Goal: Task Accomplishment & Management: Complete application form

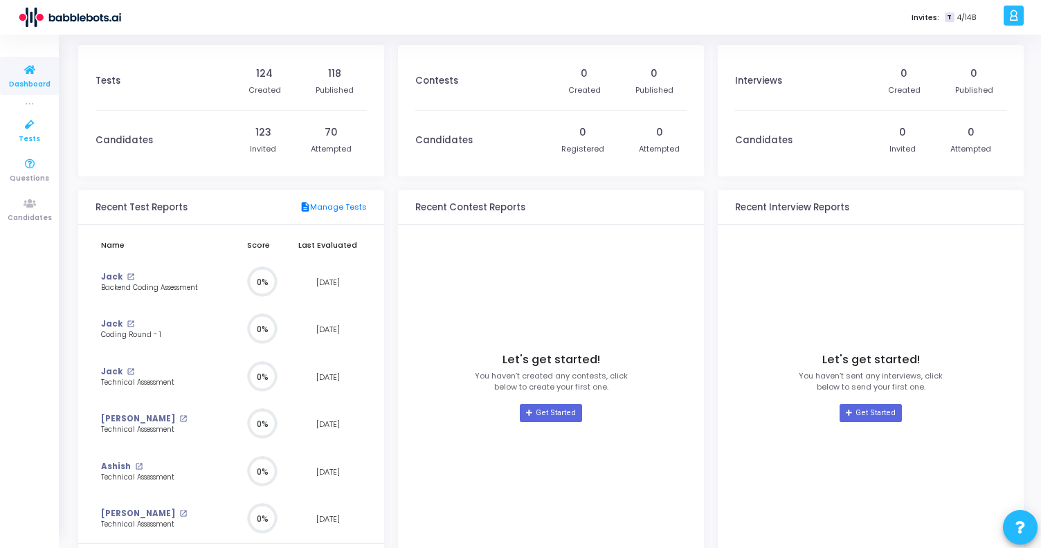
click at [33, 130] on icon at bounding box center [29, 124] width 29 height 17
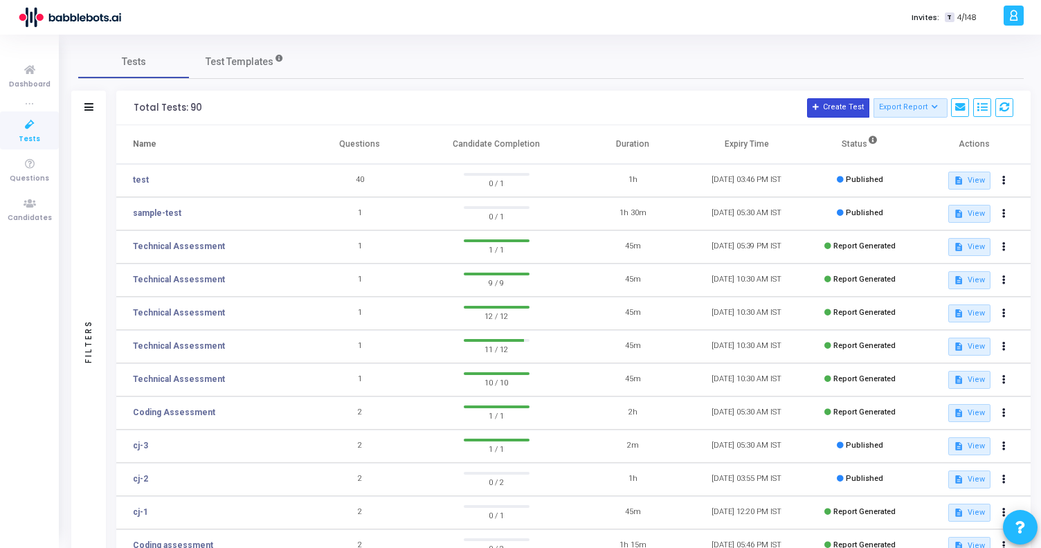
click at [838, 110] on button "Create Test" at bounding box center [838, 107] width 62 height 19
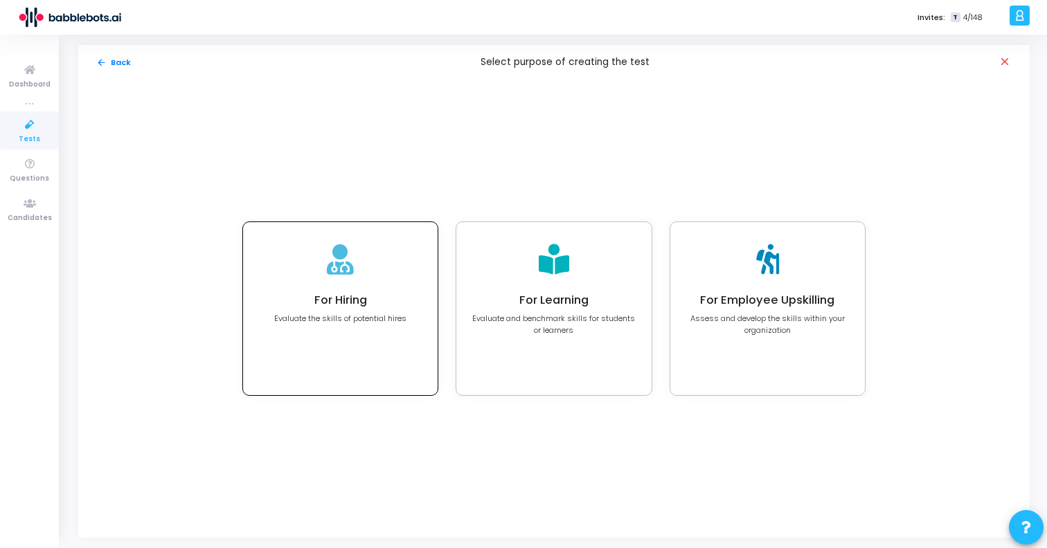
click at [376, 305] on h4 "For Hiring" at bounding box center [340, 301] width 132 height 14
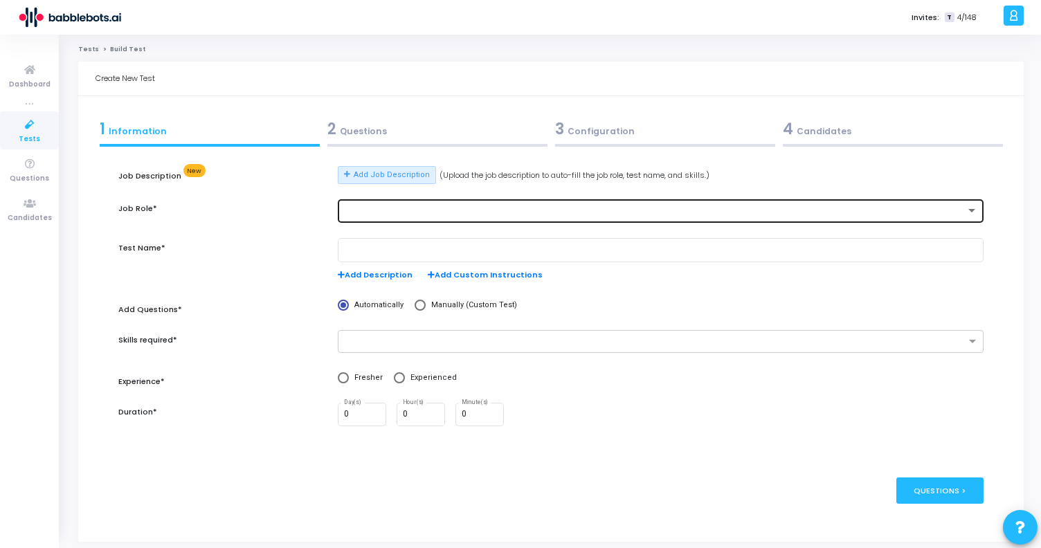
click at [396, 204] on div at bounding box center [661, 210] width 634 height 26
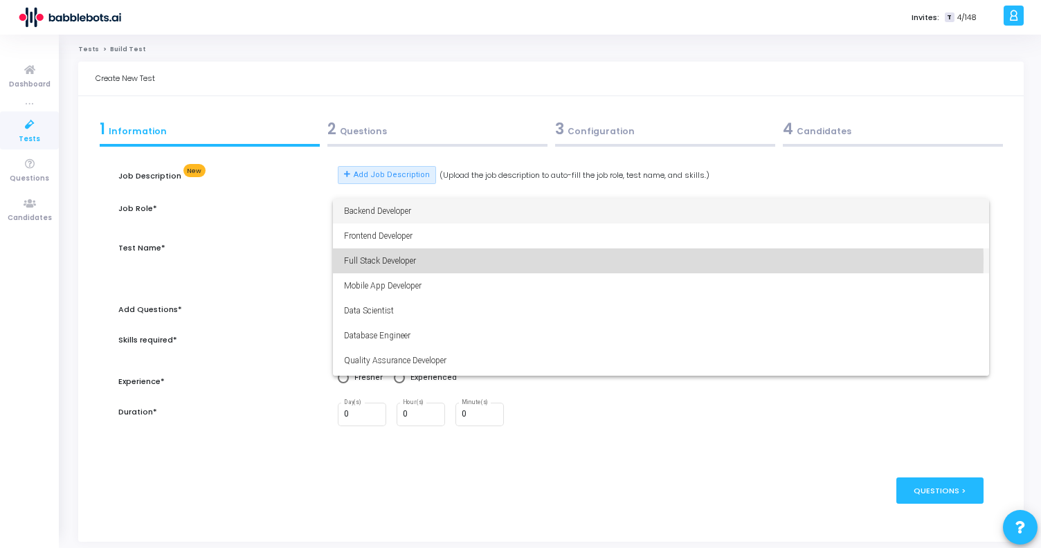
click at [410, 259] on span "Full Stack Developer" at bounding box center [661, 261] width 634 height 25
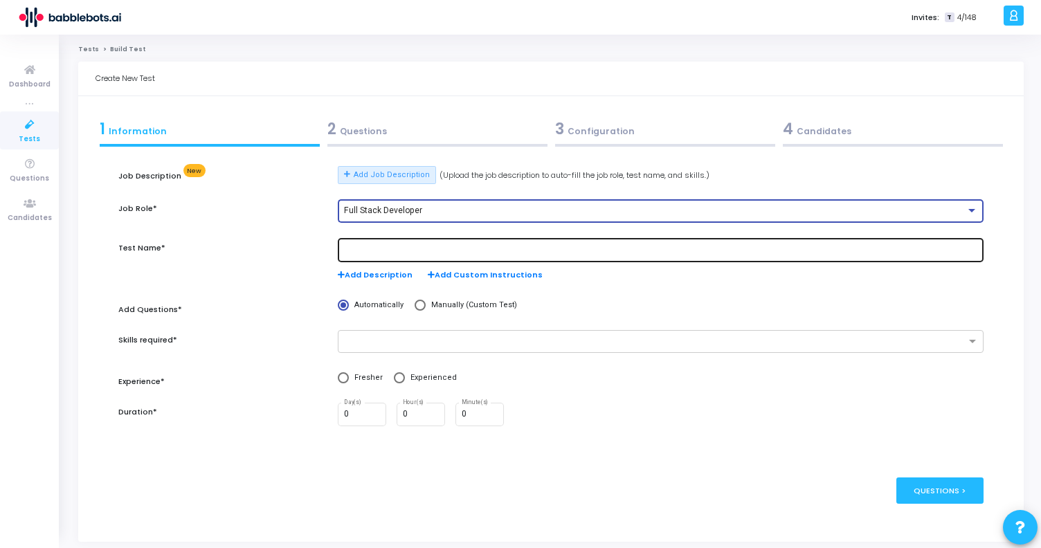
click at [398, 252] on input "text" at bounding box center [661, 251] width 634 height 10
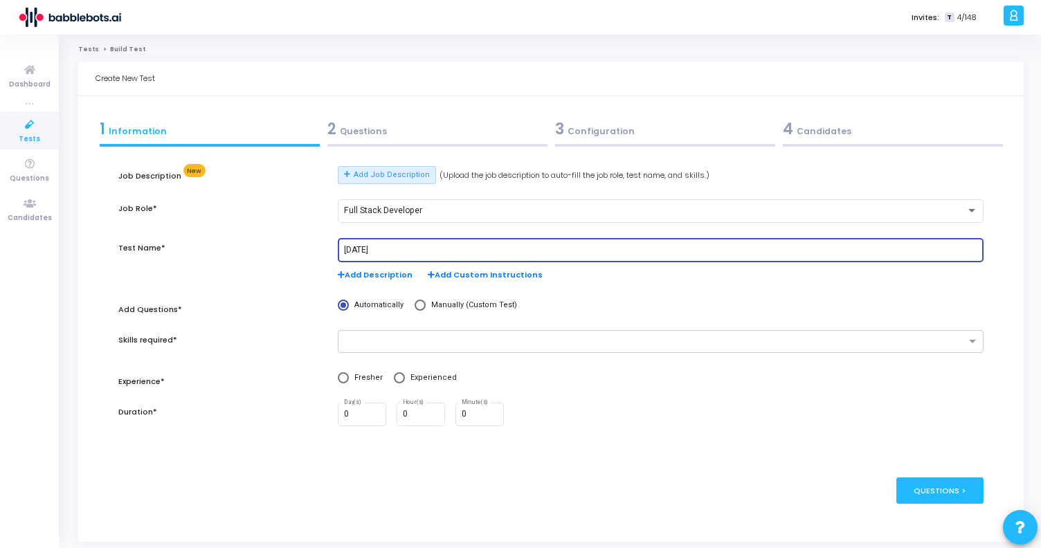
type input "[DATE]"
click at [417, 327] on div "Automatically Manually (Custom Test)" at bounding box center [661, 313] width 660 height 27
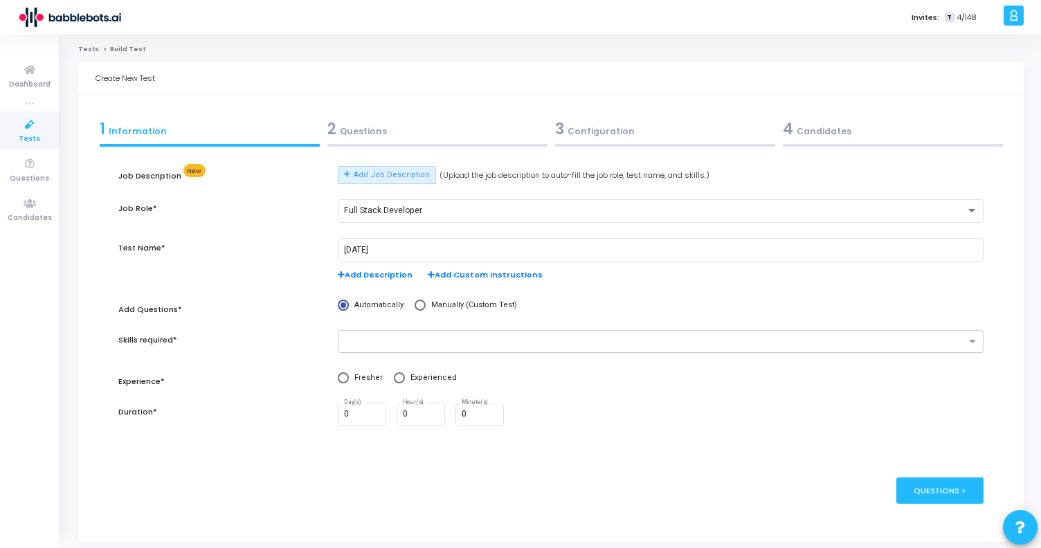
click at [417, 343] on input "text" at bounding box center [655, 342] width 620 height 12
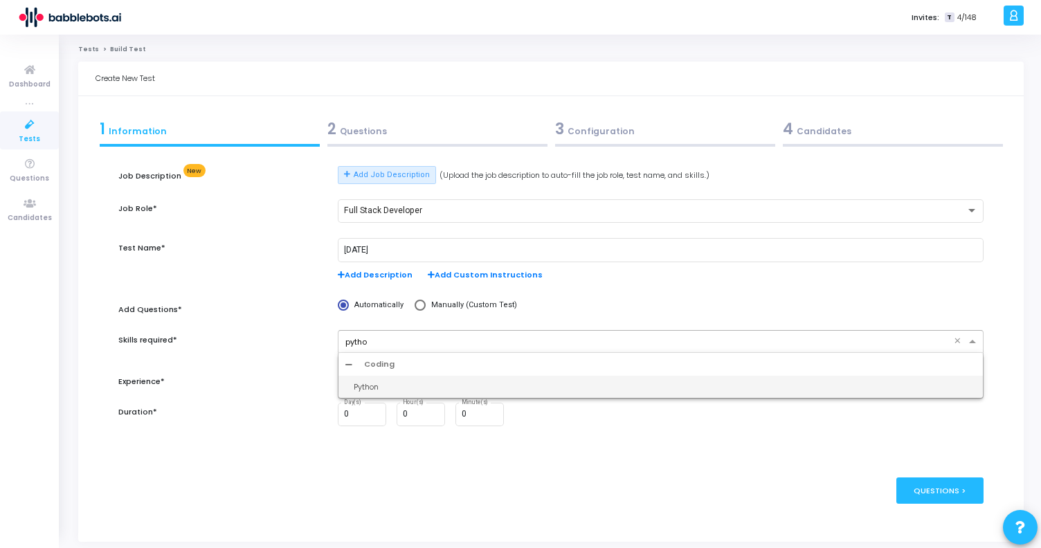
type input "python"
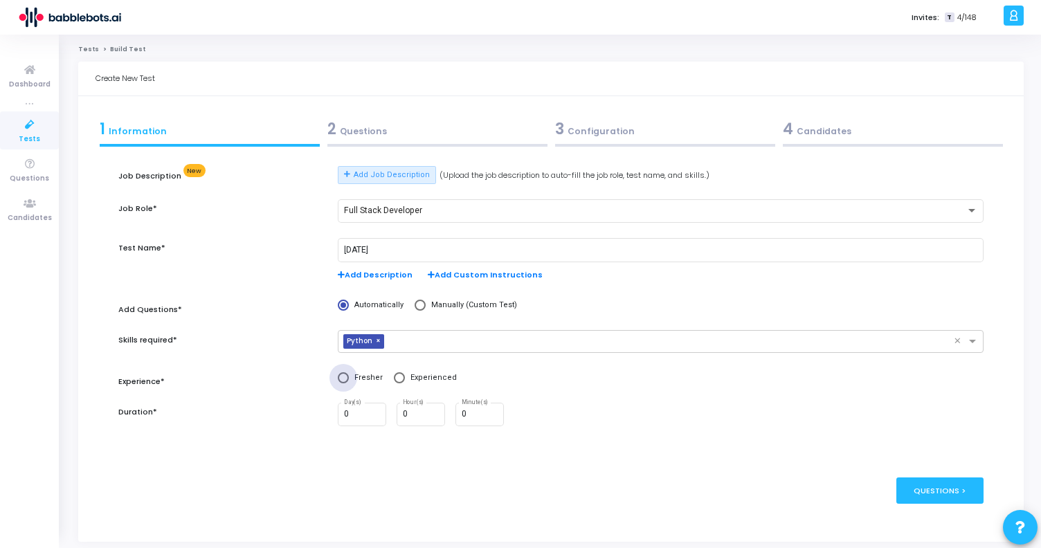
click at [348, 376] on span at bounding box center [343, 377] width 11 height 11
click at [348, 376] on input "Fresher" at bounding box center [343, 377] width 11 height 11
radio input "true"
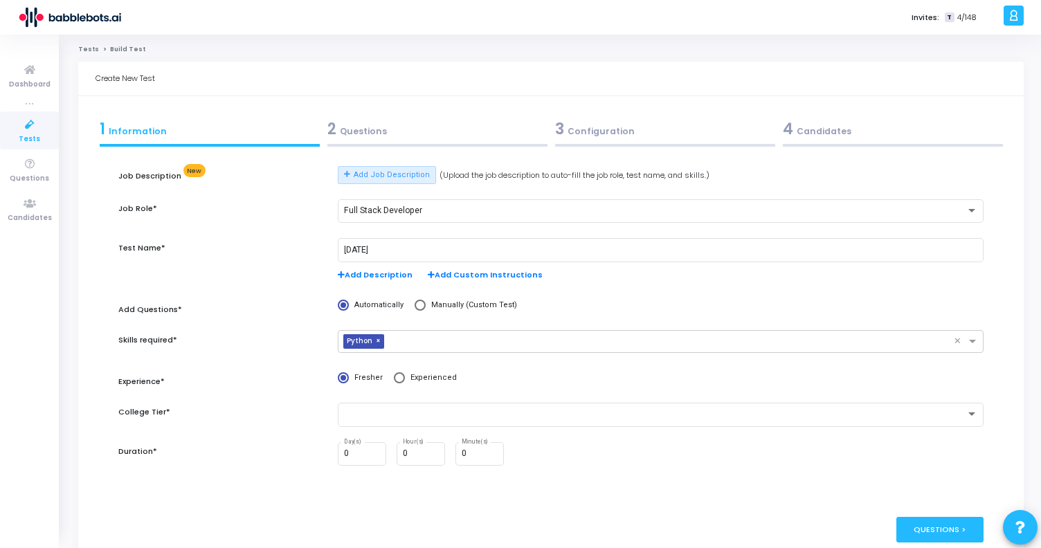
click at [394, 377] on span at bounding box center [399, 377] width 11 height 11
click at [394, 377] on input "Experienced" at bounding box center [399, 377] width 11 height 11
radio input "true"
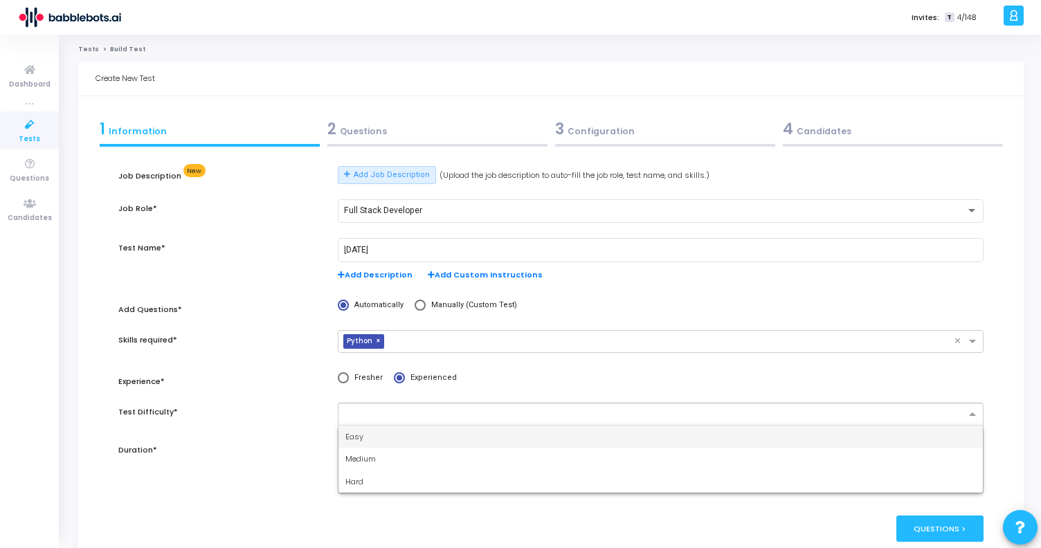
click at [397, 417] on input "text" at bounding box center [655, 415] width 620 height 12
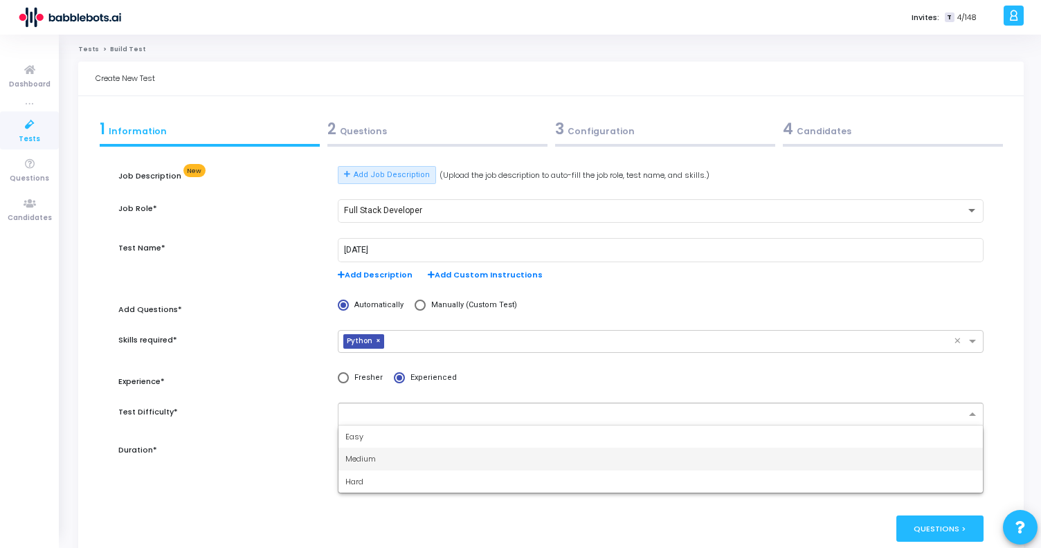
click at [401, 460] on div "Medium" at bounding box center [661, 459] width 645 height 23
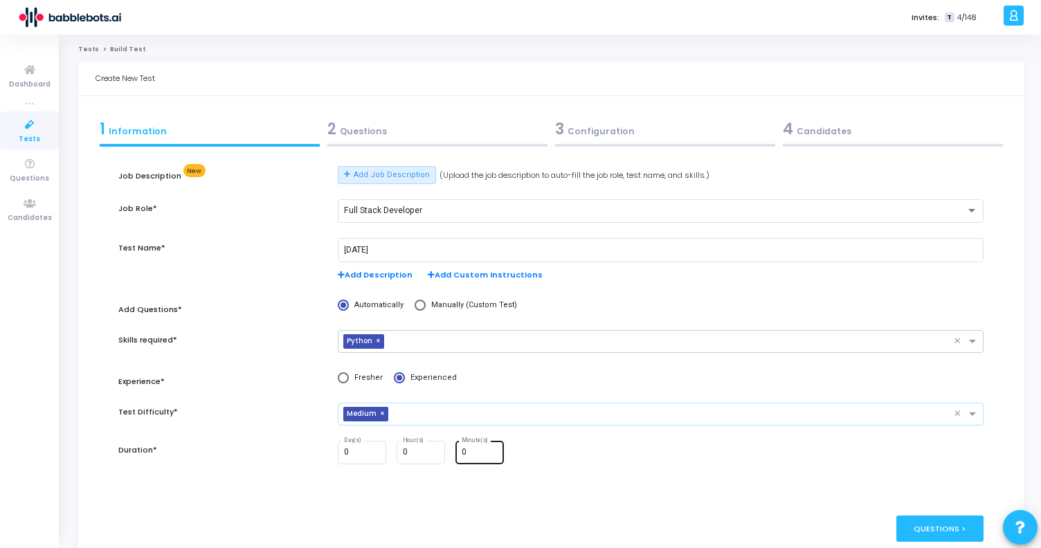
click at [464, 454] on input "0" at bounding box center [480, 453] width 37 height 10
type input "60"
click at [921, 523] on div "Questions >" at bounding box center [941, 529] width 88 height 26
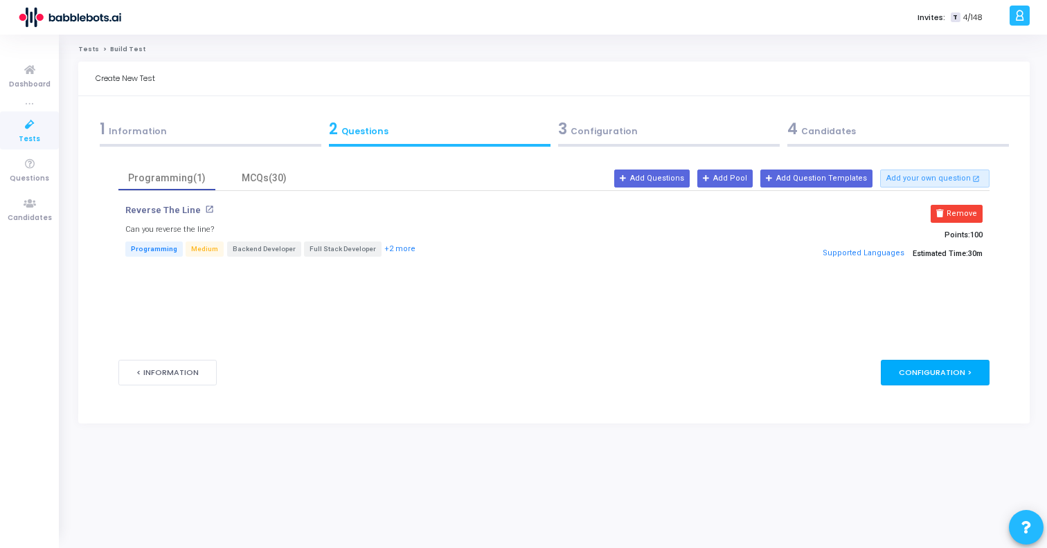
click at [908, 372] on div "Configuration >" at bounding box center [935, 373] width 109 height 26
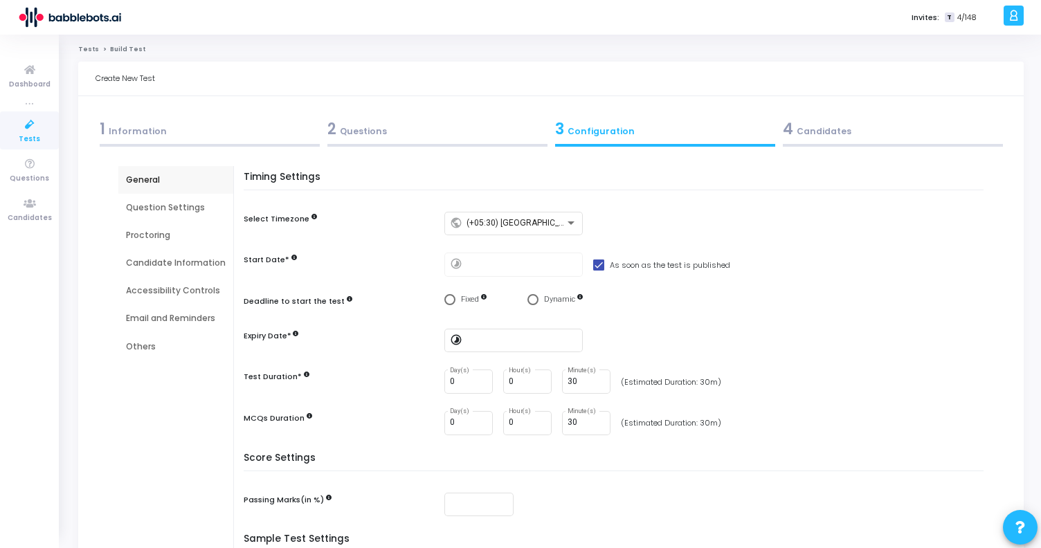
click at [174, 198] on div "Question Settings" at bounding box center [175, 208] width 115 height 28
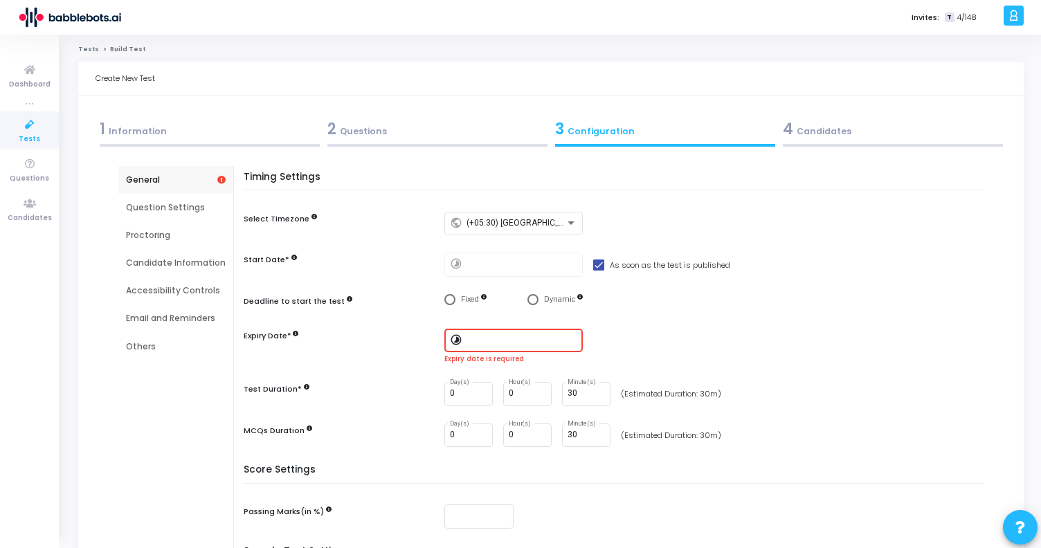
click at [174, 208] on div "Question Settings" at bounding box center [176, 207] width 100 height 12
click at [489, 340] on input at bounding box center [522, 341] width 111 height 10
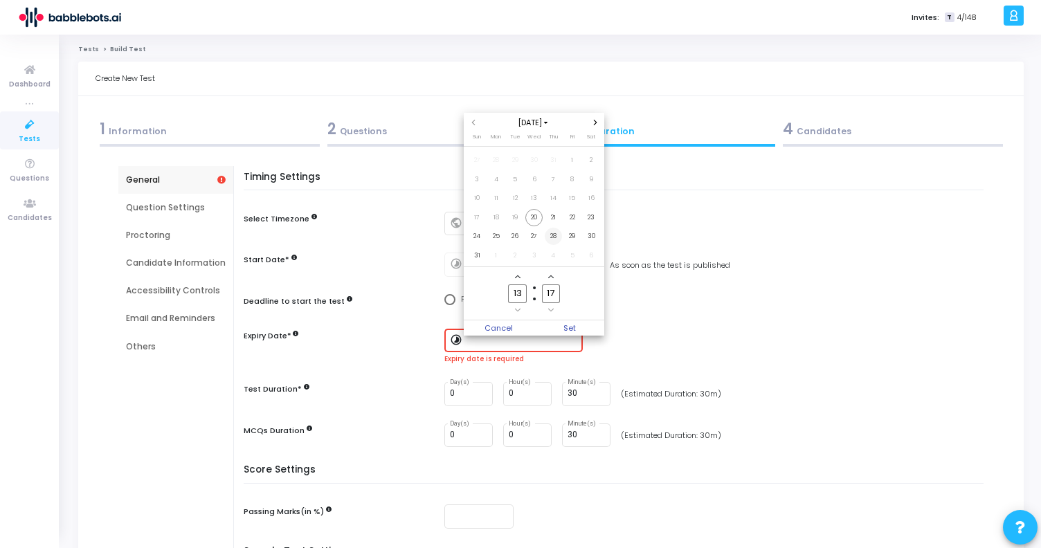
click at [554, 237] on span "28" at bounding box center [553, 236] width 17 height 17
click at [573, 325] on span "Set" at bounding box center [569, 328] width 71 height 15
type input "[DATE] 1:17 PM"
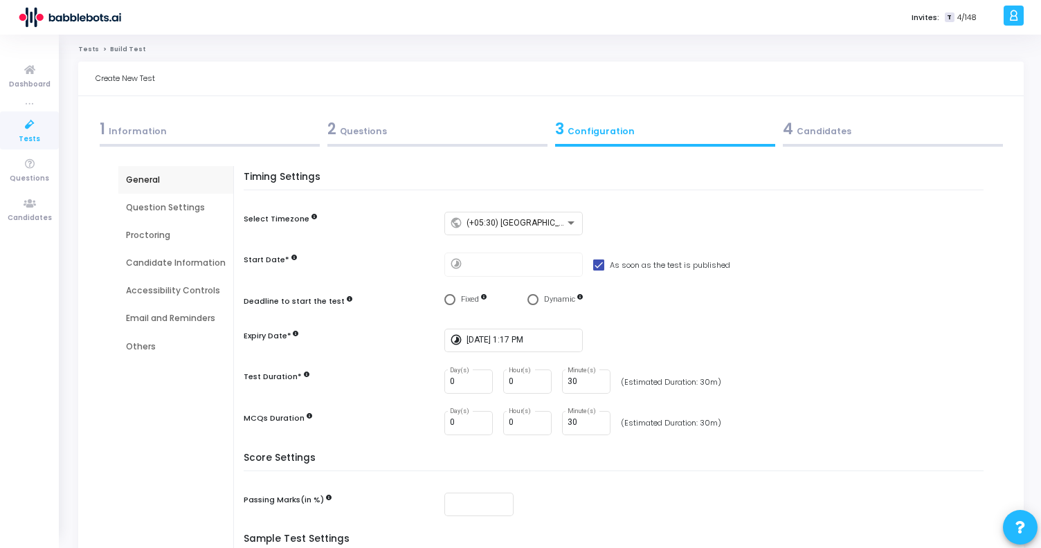
click at [190, 206] on div "Question Settings" at bounding box center [176, 207] width 100 height 12
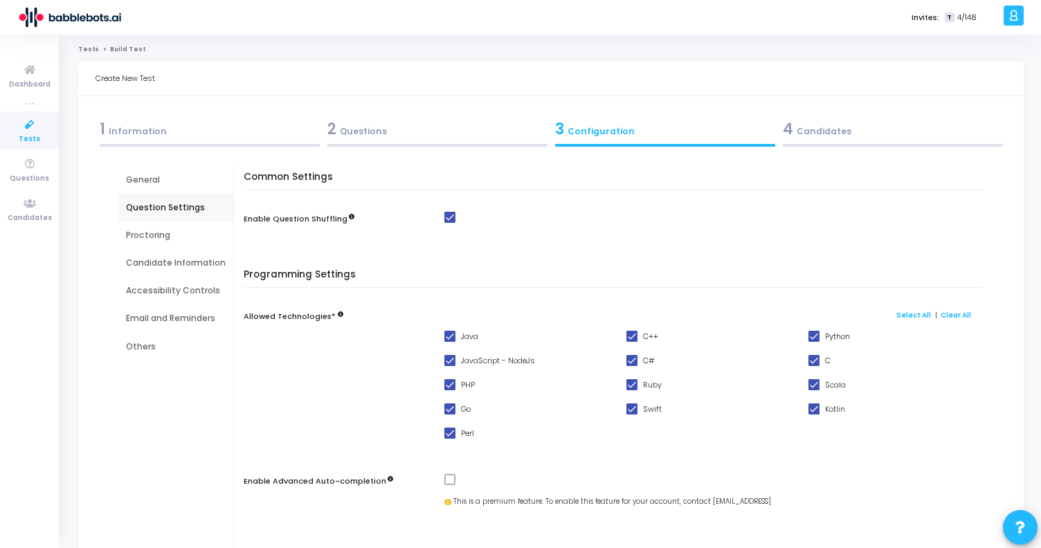
click at [169, 239] on div "Proctoring" at bounding box center [176, 235] width 100 height 12
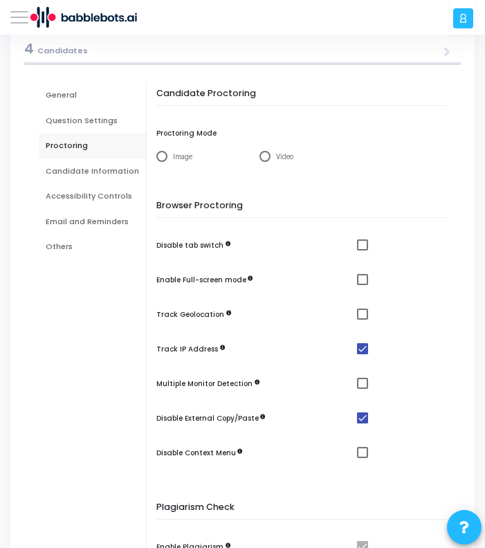
scroll to position [217, 0]
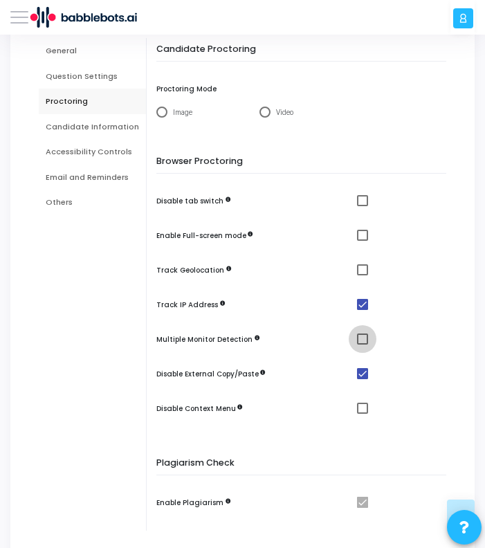
click at [359, 339] on span at bounding box center [362, 339] width 11 height 11
click at [362, 345] on input "checkbox" at bounding box center [362, 345] width 1 height 1
checkbox input "true"
click at [361, 406] on span at bounding box center [362, 408] width 11 height 11
click at [362, 414] on input "checkbox" at bounding box center [362, 414] width 1 height 1
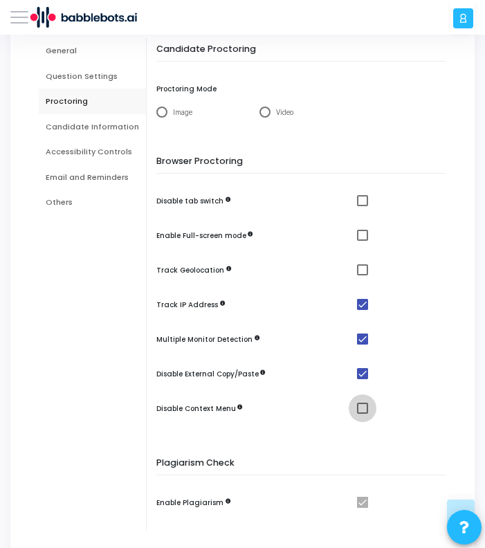
checkbox input "true"
click at [359, 268] on span at bounding box center [362, 269] width 11 height 11
click at [362, 276] on input "checkbox" at bounding box center [362, 276] width 1 height 1
checkbox input "true"
click at [357, 235] on span at bounding box center [362, 235] width 11 height 11
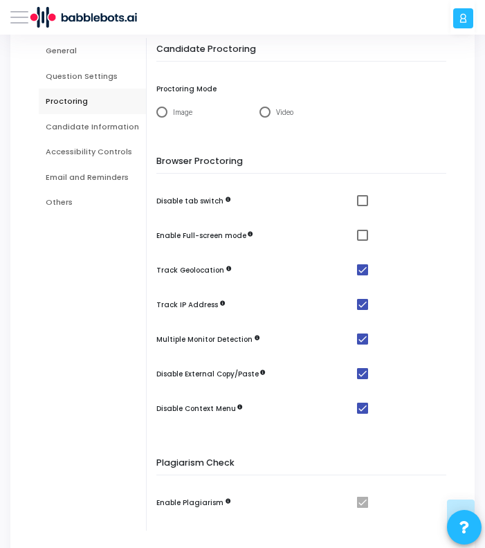
click at [362, 241] on input "checkbox" at bounding box center [362, 241] width 1 height 1
checkbox input "true"
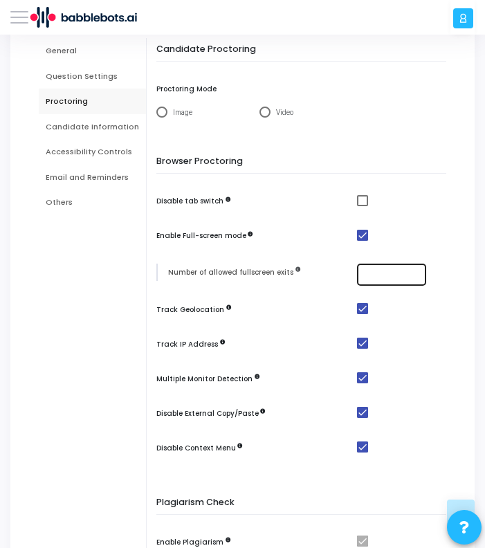
click at [379, 272] on input "number" at bounding box center [392, 275] width 59 height 8
type input "10"
click at [401, 217] on div "Browser Proctoring Disable tab switch Enable Full-screen mode Number of allowed…" at bounding box center [304, 316] width 283 height 321
click at [359, 201] on span at bounding box center [362, 200] width 11 height 11
click at [362, 206] on input "checkbox" at bounding box center [362, 206] width 1 height 1
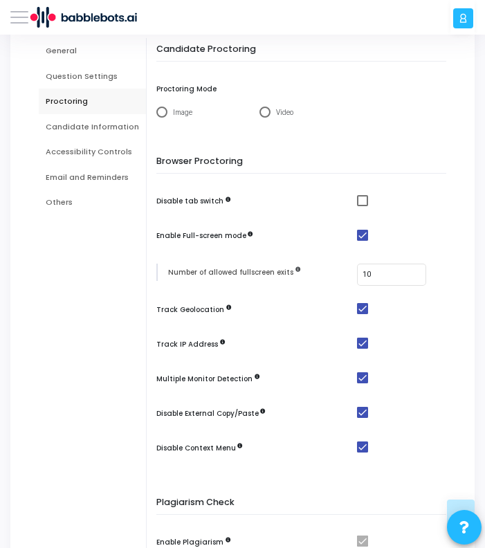
checkbox input "true"
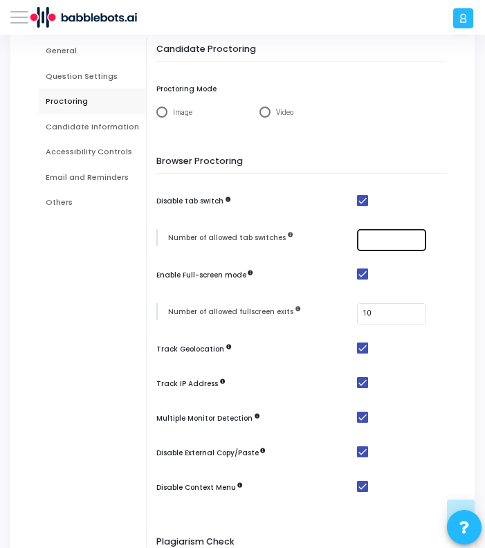
click at [372, 244] on input "number" at bounding box center [392, 240] width 59 height 8
type input "1"
type input "4"
click at [402, 198] on mat-checkbox at bounding box center [405, 200] width 96 height 11
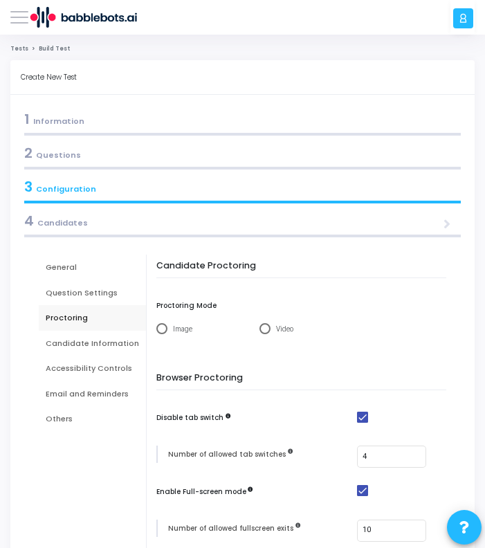
scroll to position [1, 0]
click at [119, 341] on div "Candidate Information" at bounding box center [92, 343] width 93 height 12
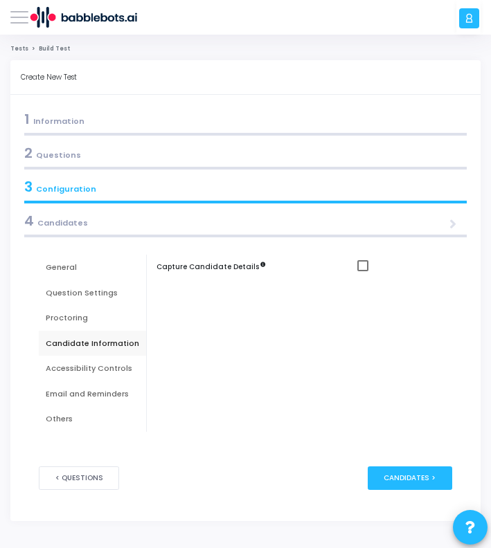
click at [99, 366] on div "Accessibility Controls" at bounding box center [92, 369] width 93 height 12
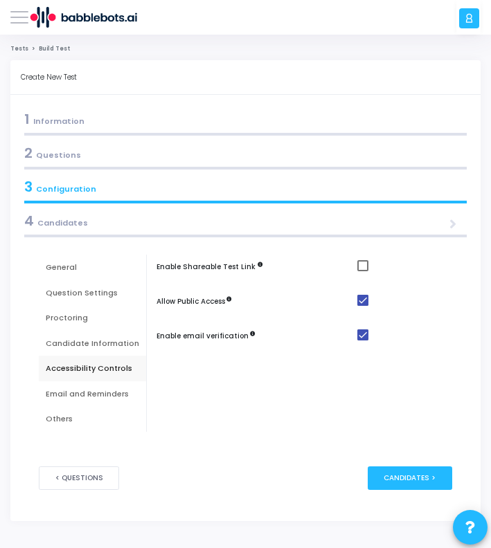
click at [101, 395] on div "Email and Reminders" at bounding box center [92, 394] width 93 height 12
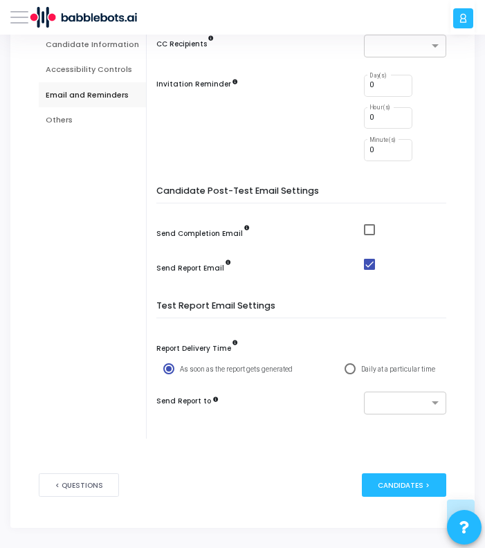
scroll to position [303, 0]
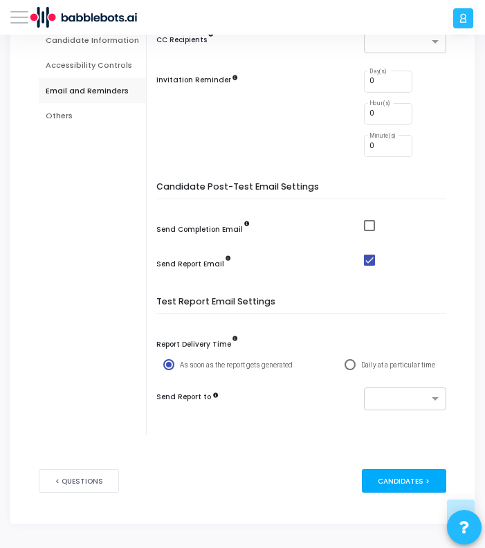
click at [399, 485] on div "Candidates >" at bounding box center [404, 481] width 84 height 24
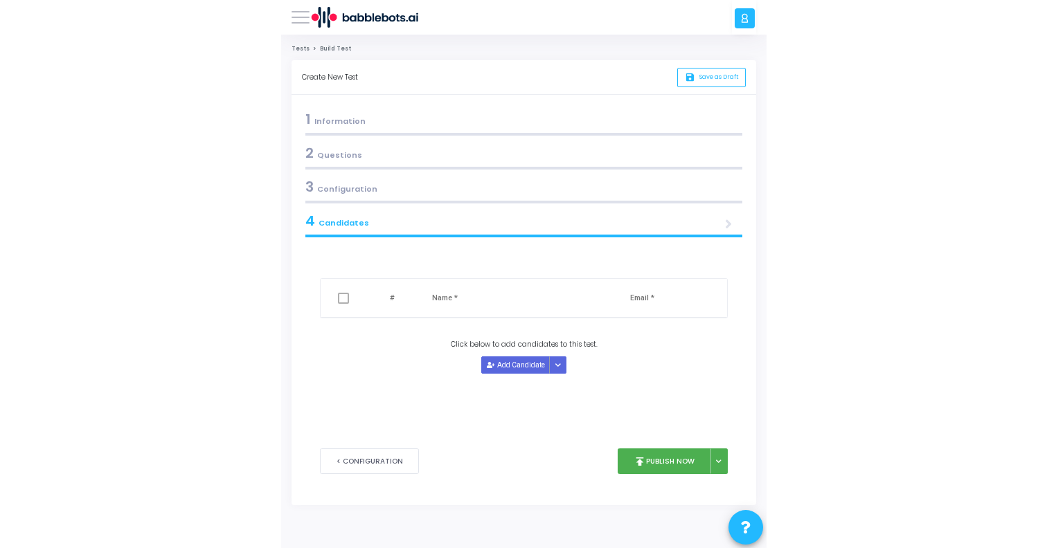
scroll to position [0, 0]
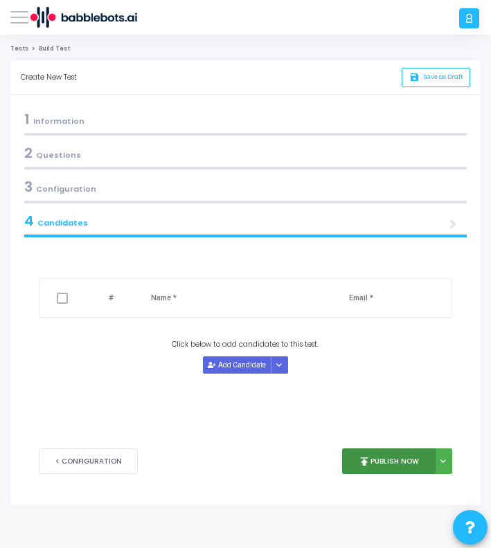
click at [402, 463] on button "publish Publish Now" at bounding box center [388, 462] width 93 height 26
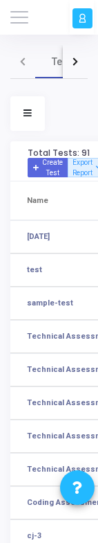
click at [71, 204] on th "Name" at bounding box center [71, 200] width 122 height 39
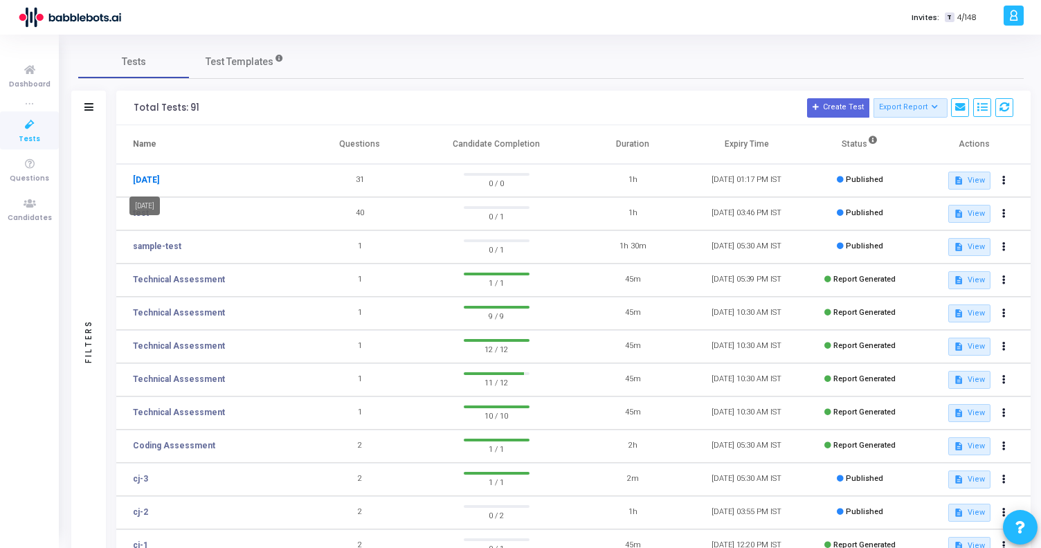
click at [145, 174] on link "[DATE]" at bounding box center [146, 180] width 26 height 12
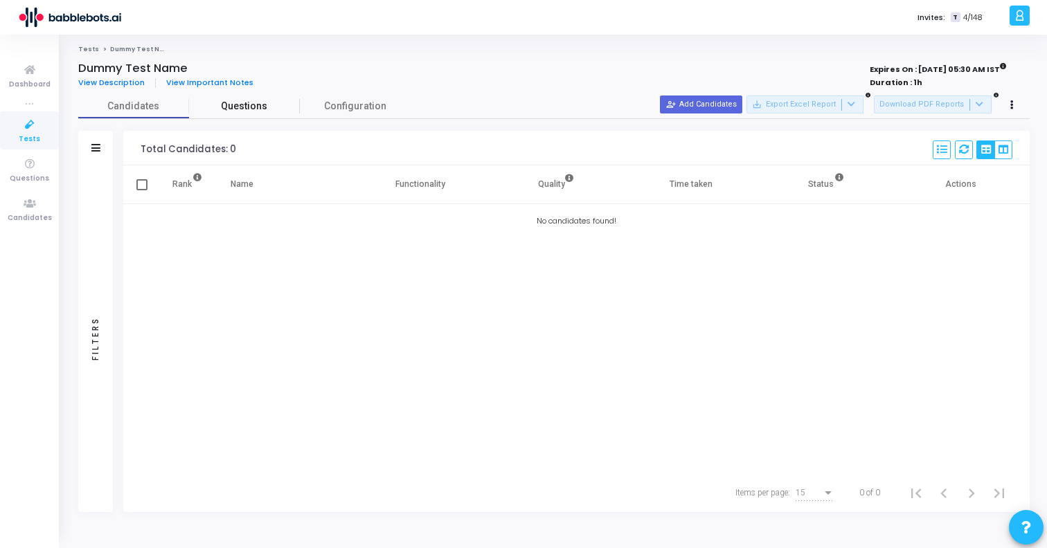
click at [257, 113] on span "Questions" at bounding box center [244, 106] width 111 height 15
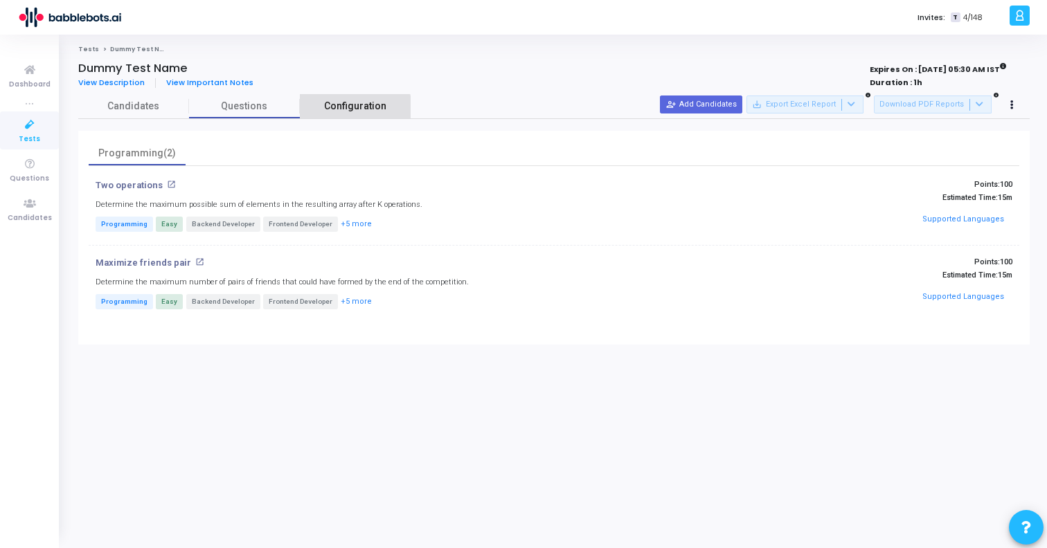
click at [351, 111] on span "Configuration" at bounding box center [355, 106] width 62 height 15
